Goal: Check status: Check status

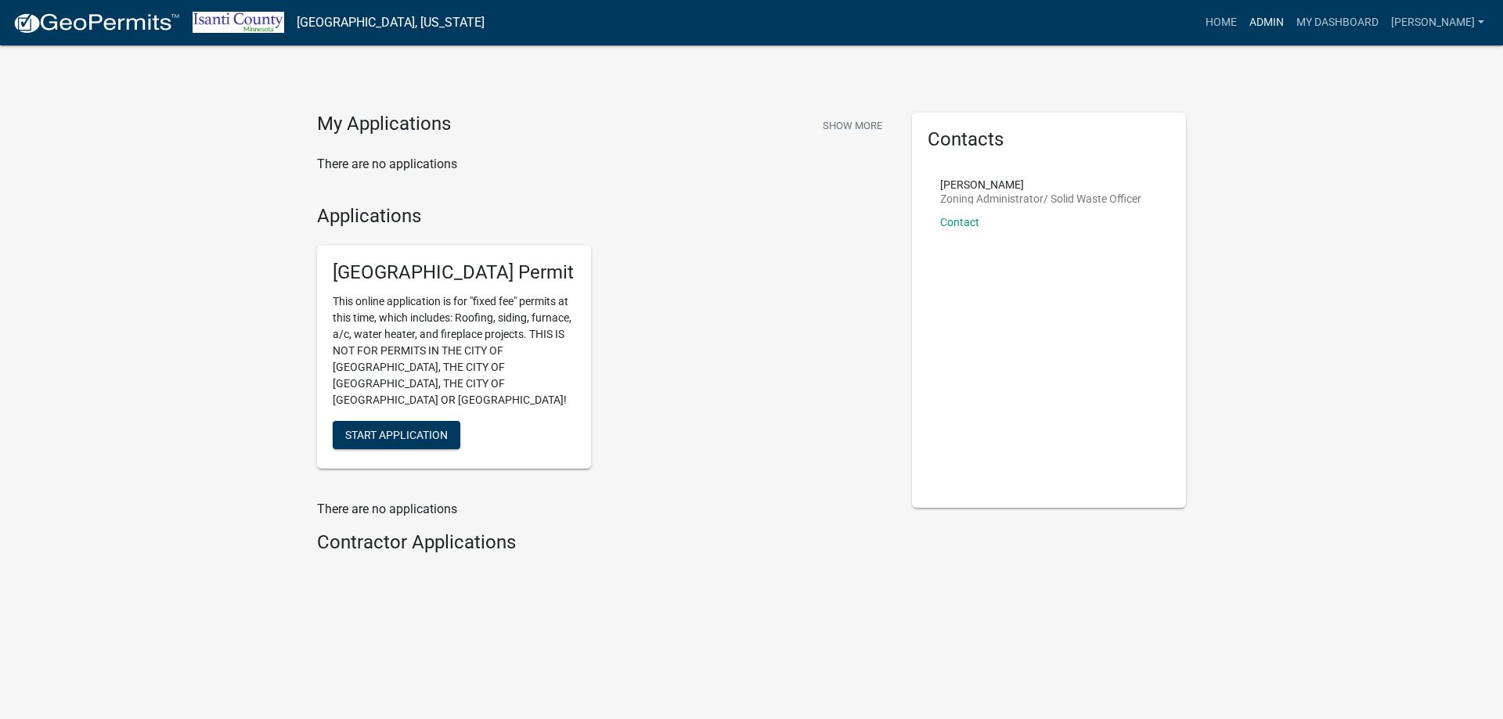
click at [1273, 20] on link "Admin" at bounding box center [1266, 23] width 47 height 30
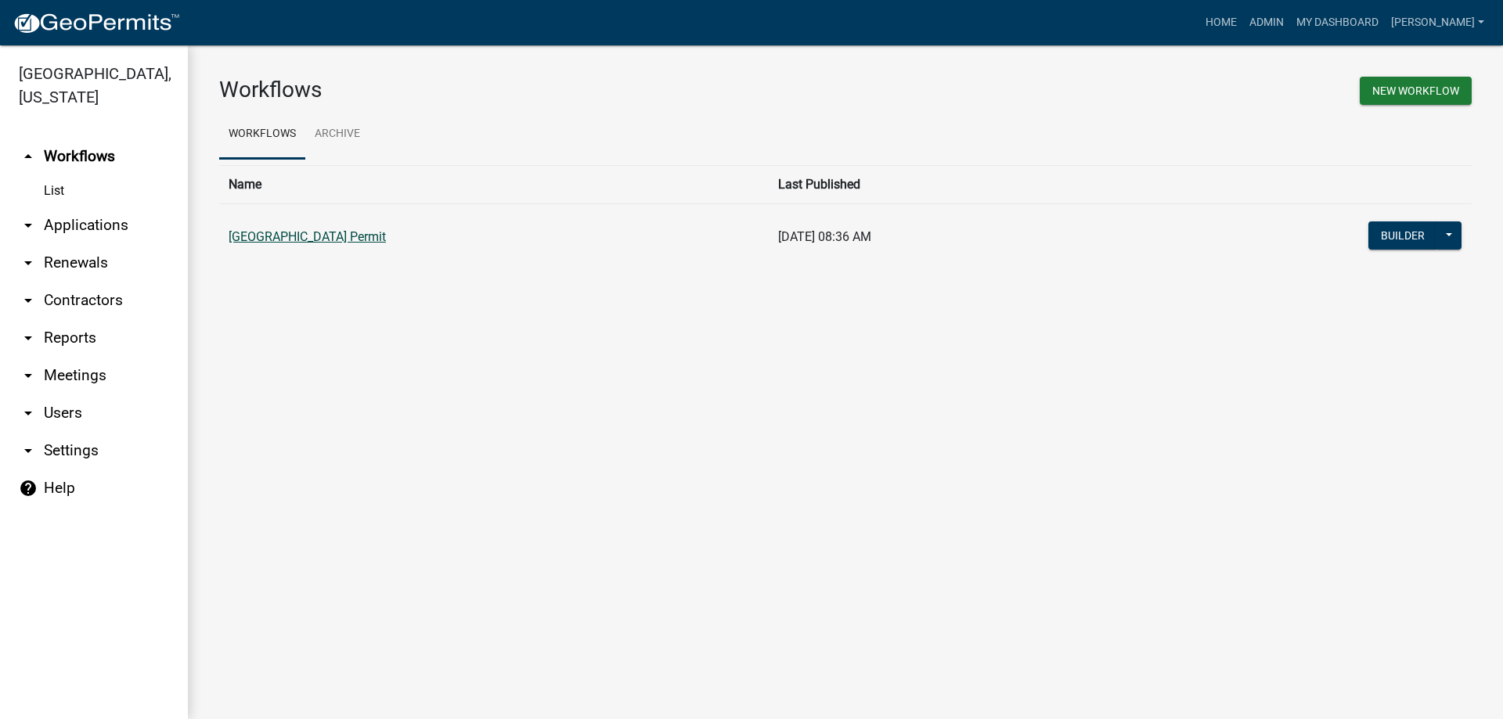
click at [297, 239] on link "[GEOGRAPHIC_DATA] Permit" at bounding box center [307, 236] width 157 height 15
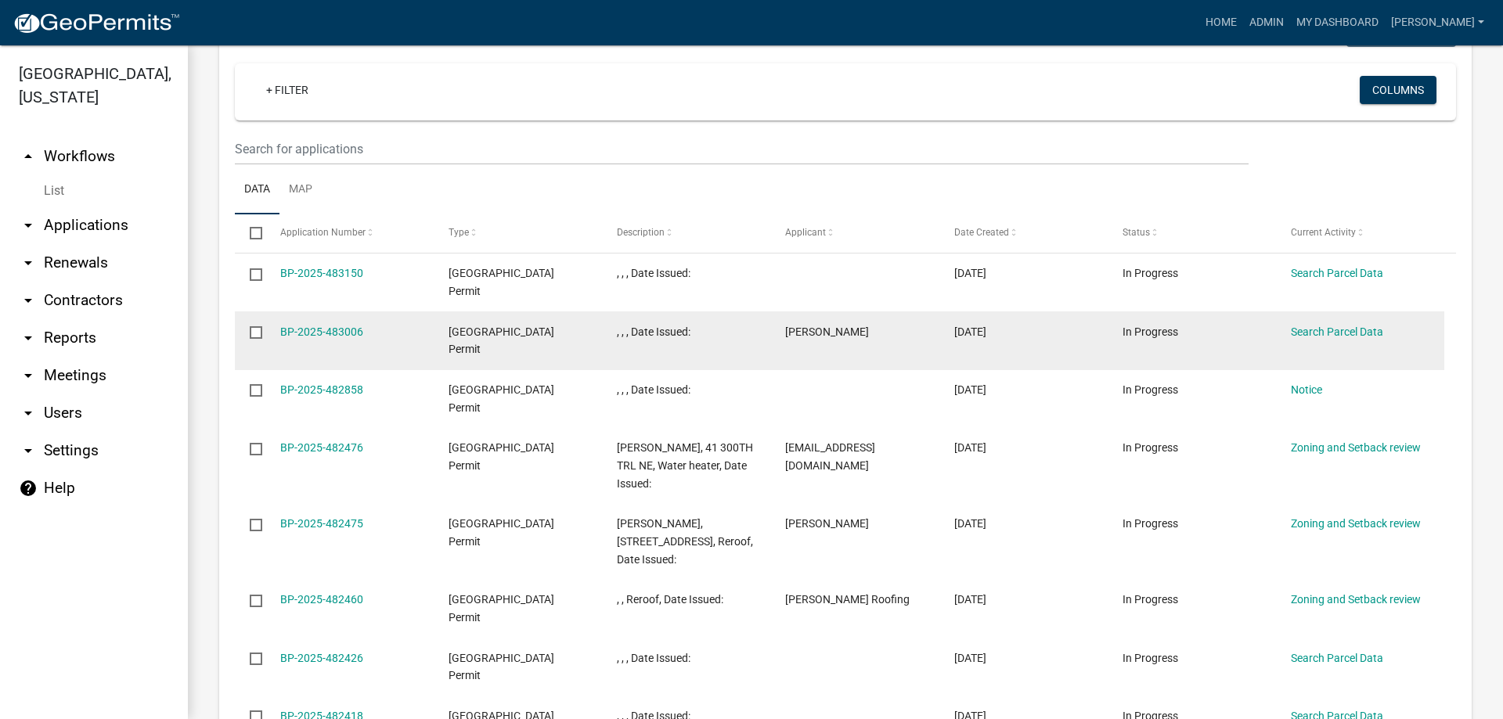
scroll to position [861, 0]
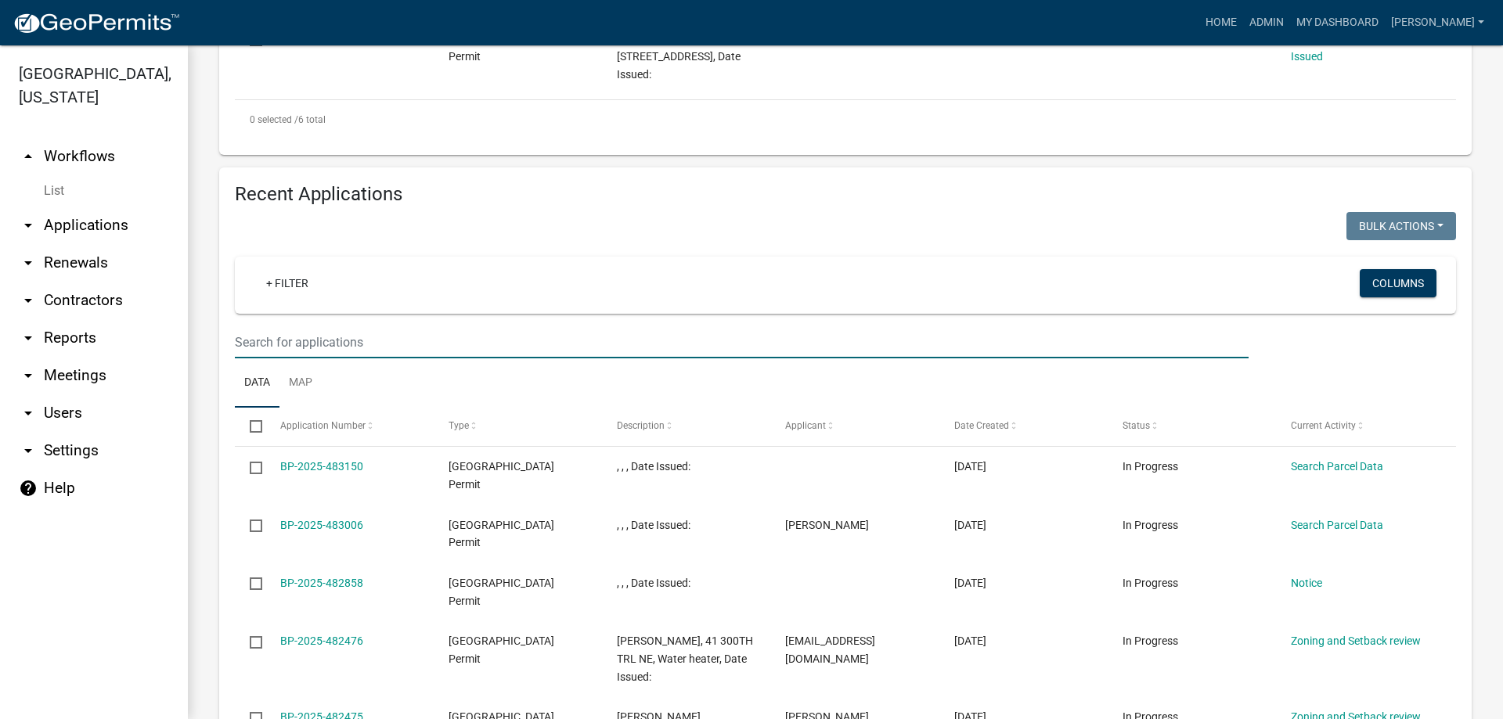
click at [295, 337] on input "text" at bounding box center [742, 342] width 1014 height 32
type input "31075"
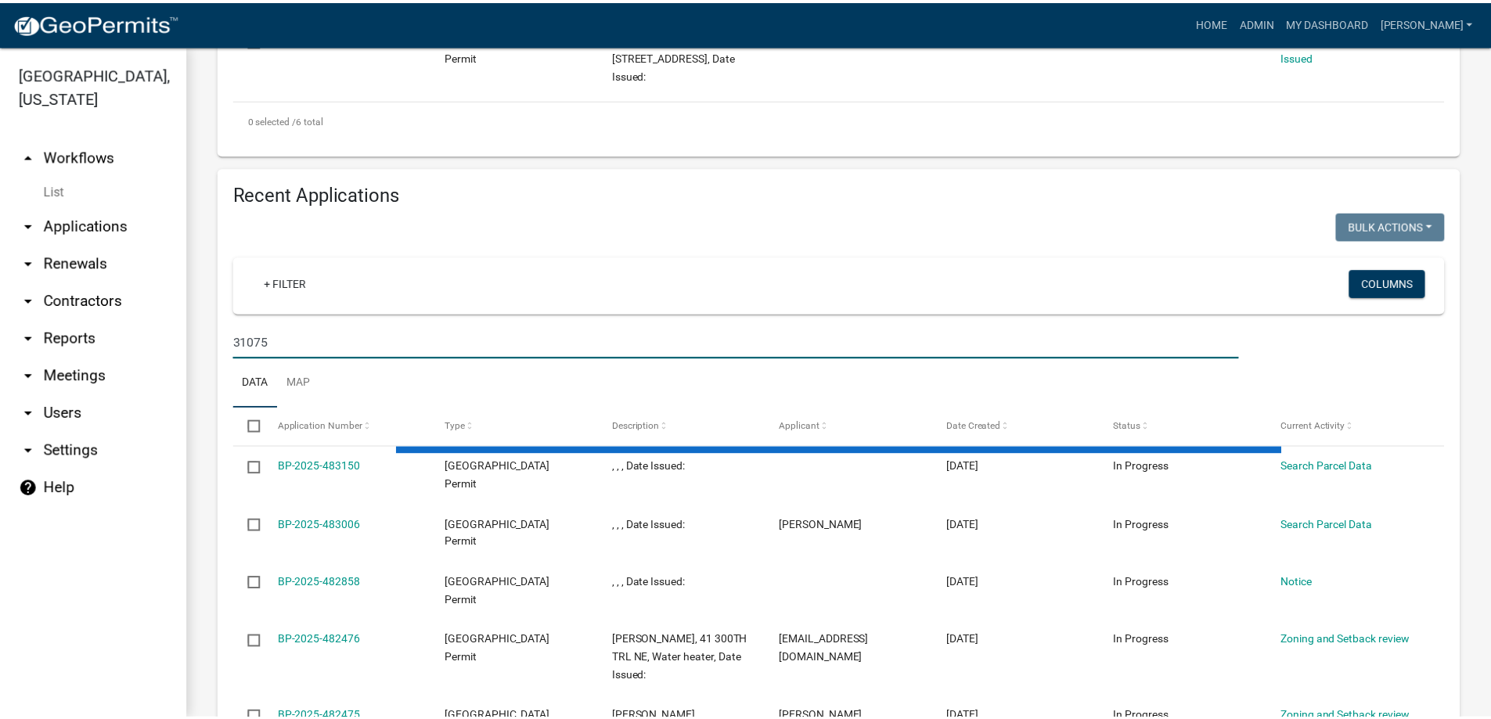
scroll to position [756, 0]
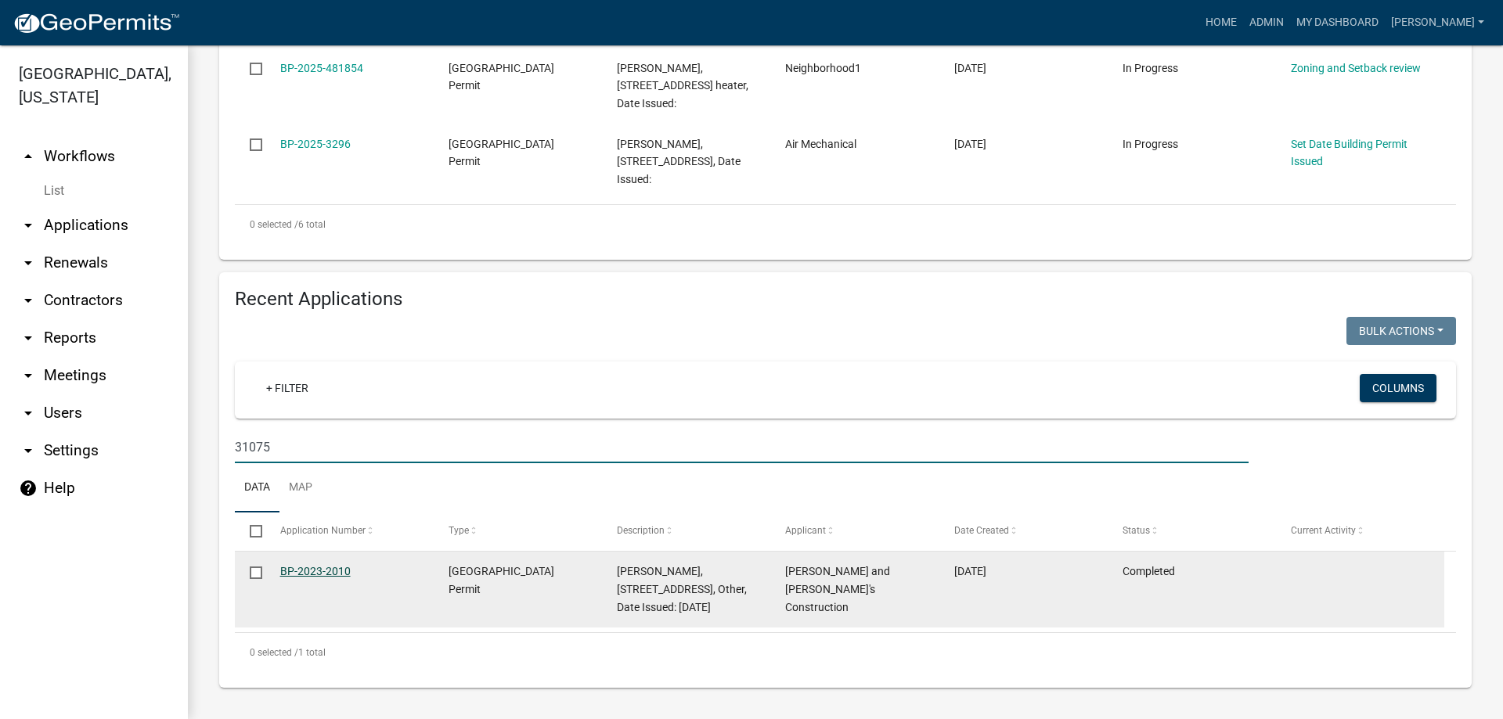
click at [316, 575] on link "BP-2023-2010" at bounding box center [315, 571] width 70 height 13
